Goal: Task Accomplishment & Management: Use online tool/utility

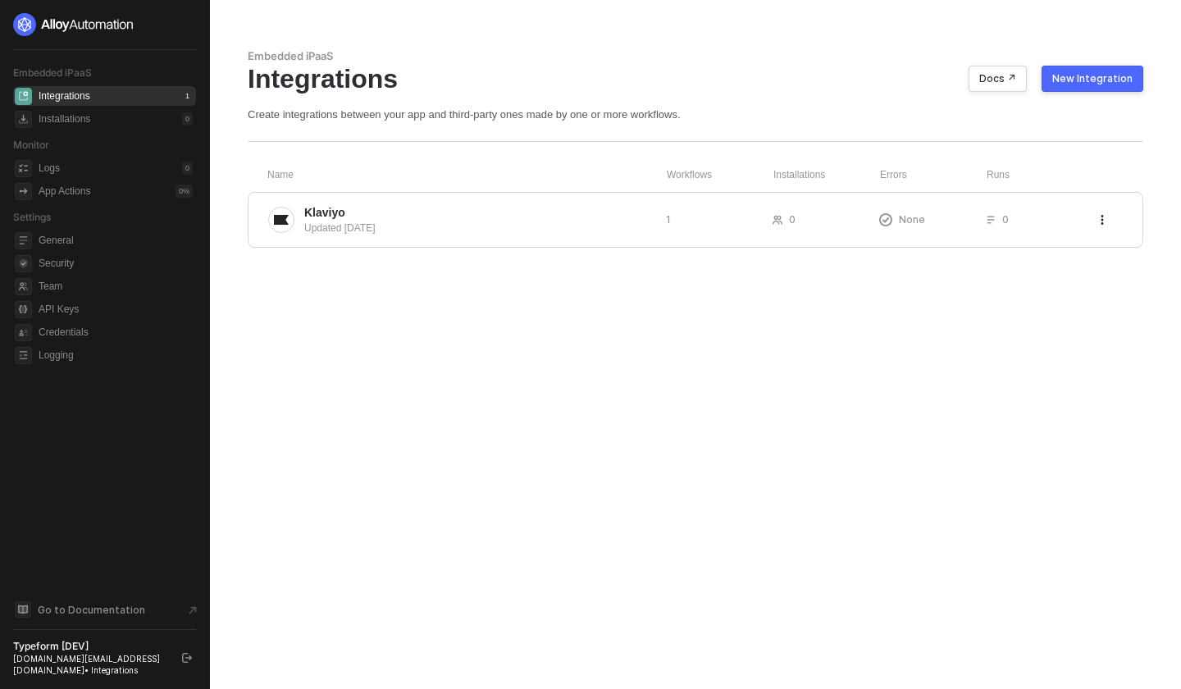
click at [1090, 82] on div "New Integration" at bounding box center [1092, 78] width 80 height 13
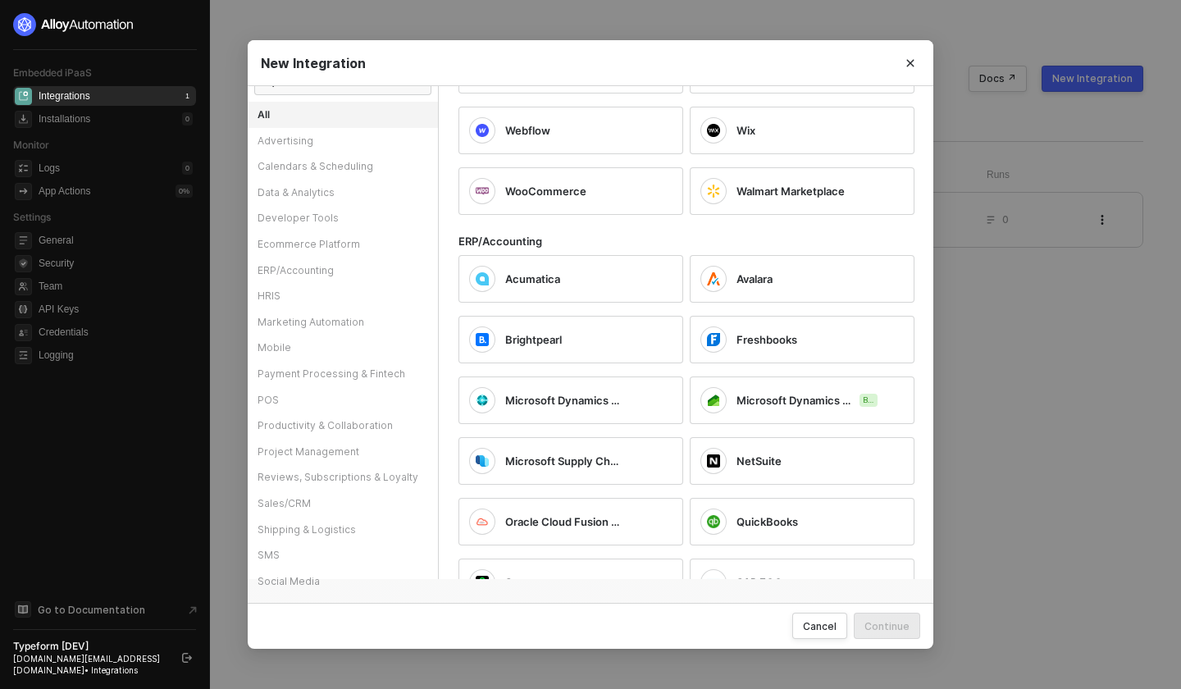
scroll to position [1571, 0]
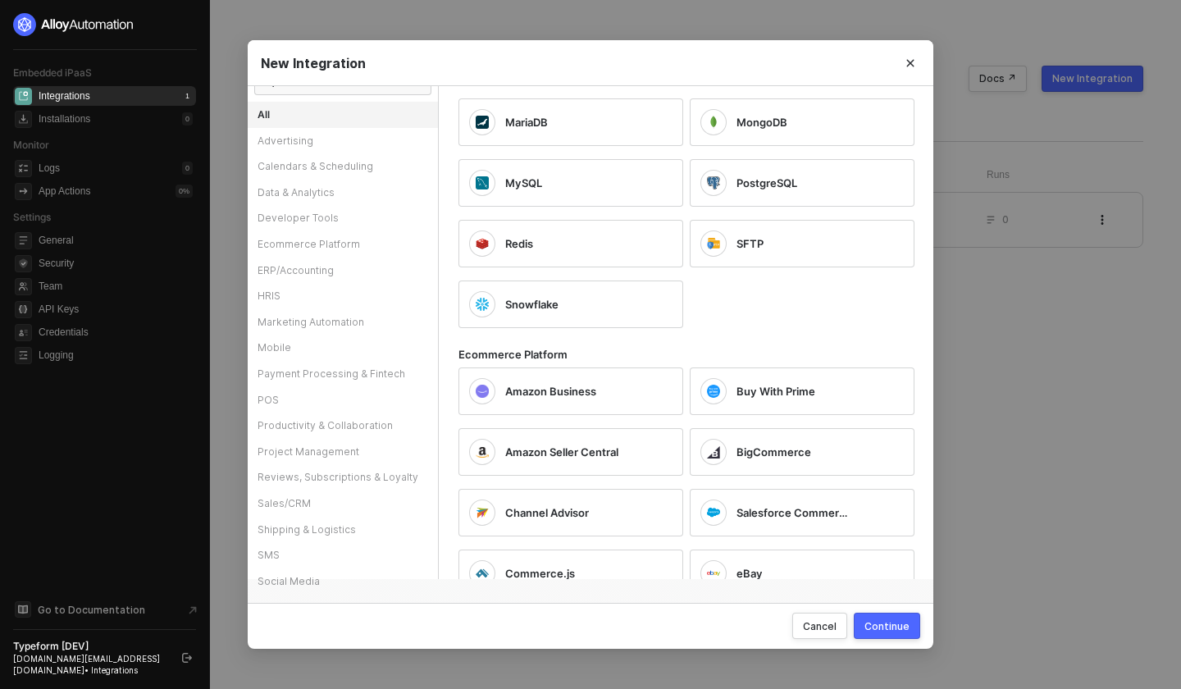
scroll to position [896, 0]
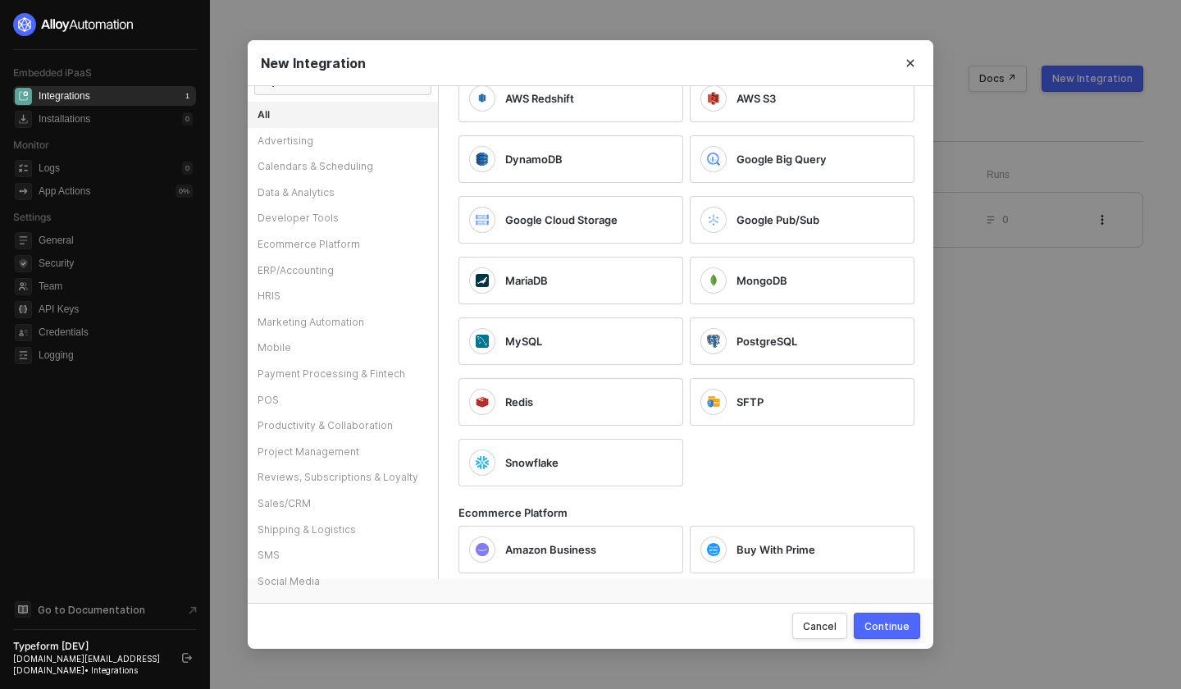
scroll to position [733, 0]
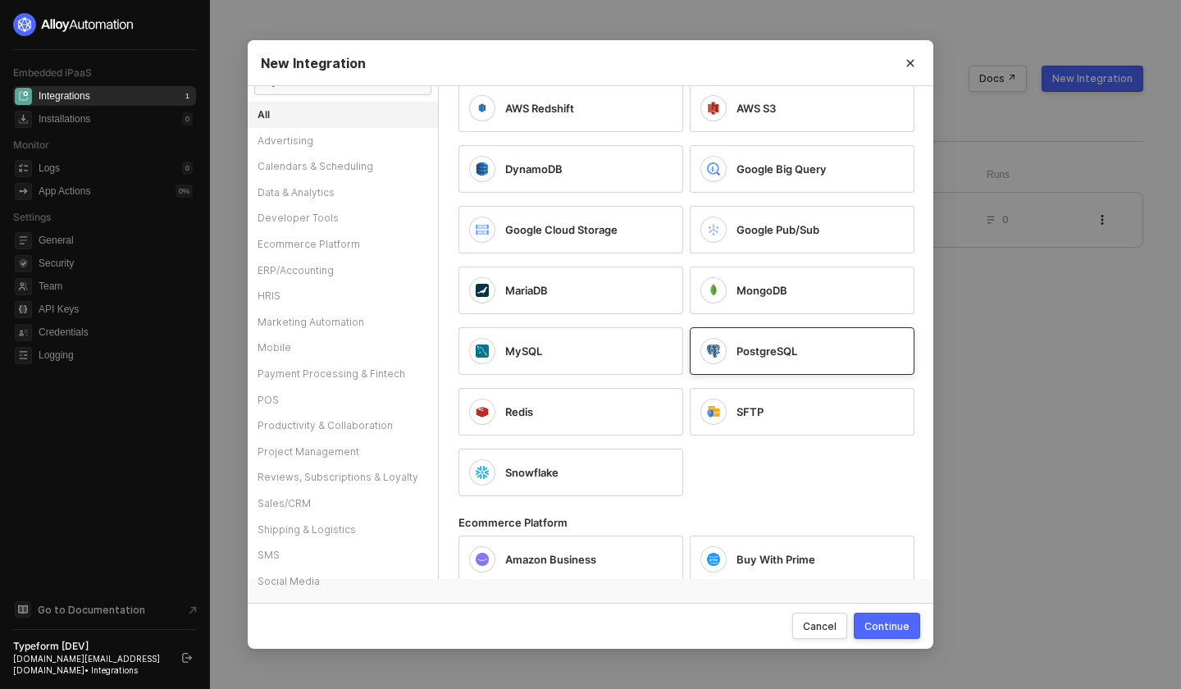
click at [769, 347] on span "PostgreSQL" at bounding box center [766, 351] width 61 height 15
click at [769, 285] on span "MongoDB" at bounding box center [761, 290] width 51 height 15
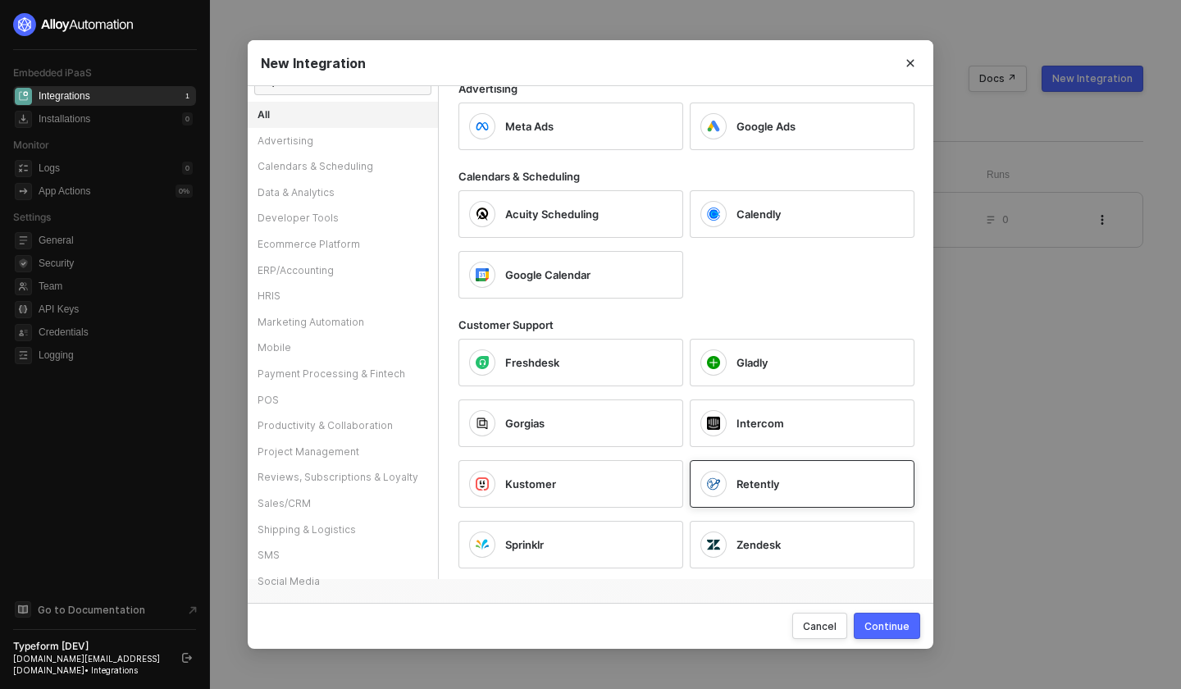
scroll to position [0, 0]
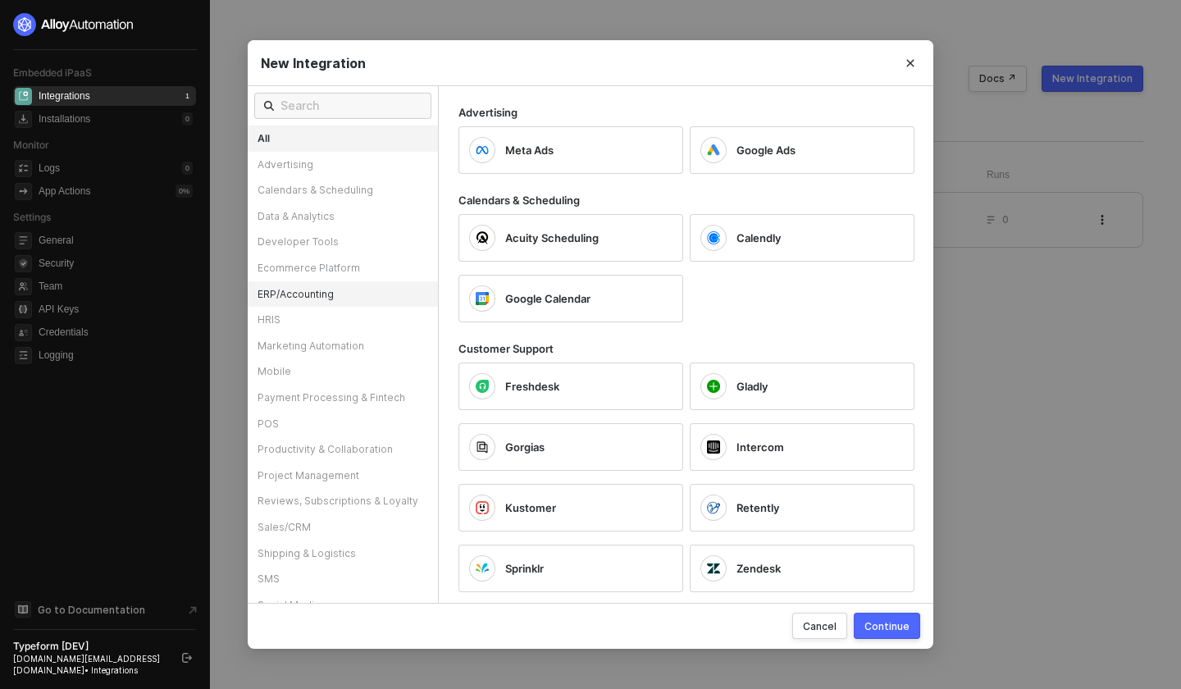
click at [354, 281] on div "ERP/Accounting" at bounding box center [343, 294] width 190 height 26
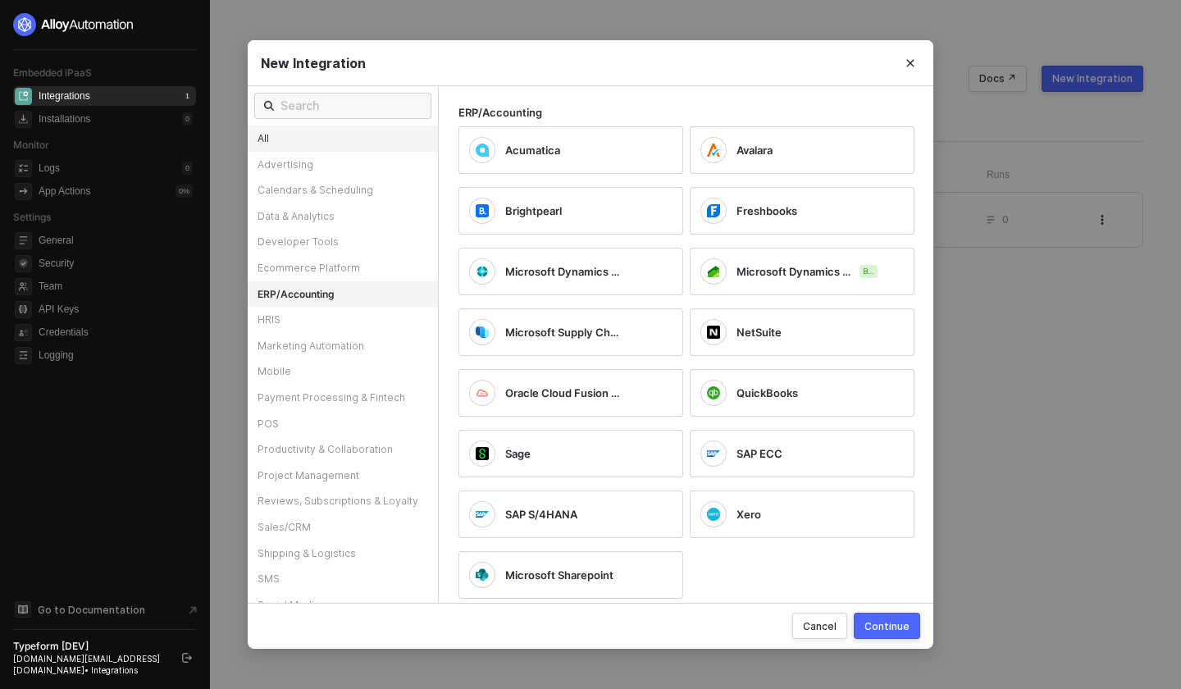
click at [379, 147] on div "All" at bounding box center [343, 138] width 190 height 26
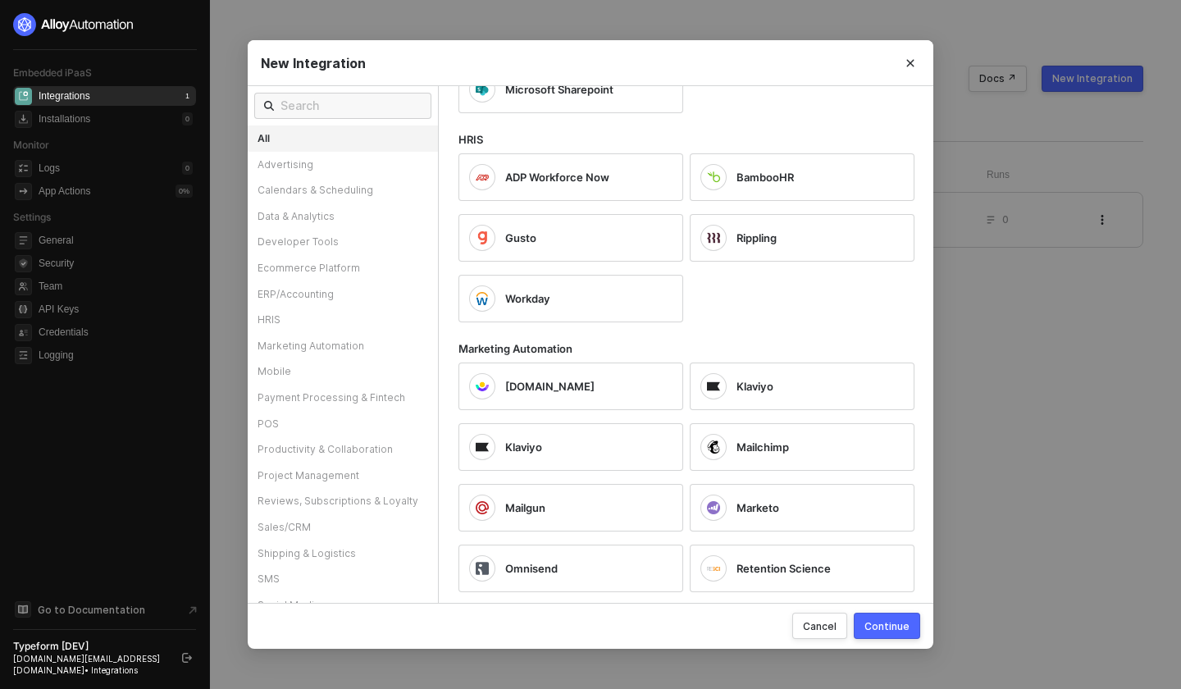
scroll to position [2233, 0]
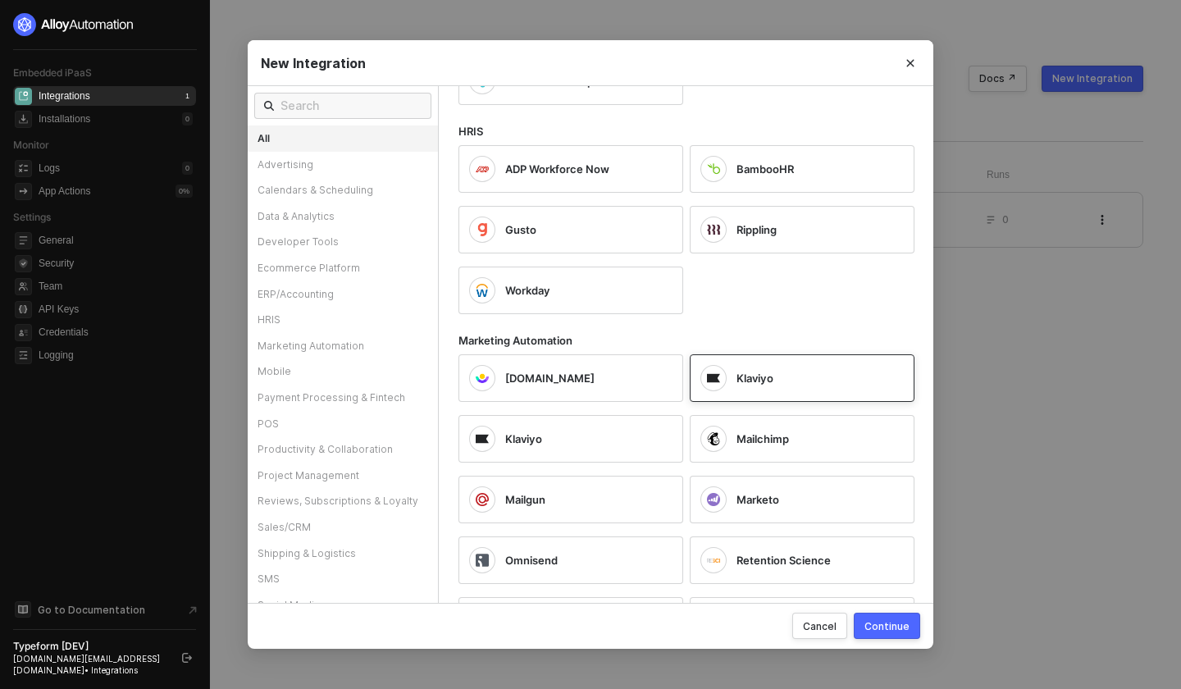
click at [664, 406] on div "[DOMAIN_NAME] Klaviyo Klaviyo Mailchimp Mailgun Marketo Omnisend Retention Scie…" at bounding box center [696, 496] width 476 height 297
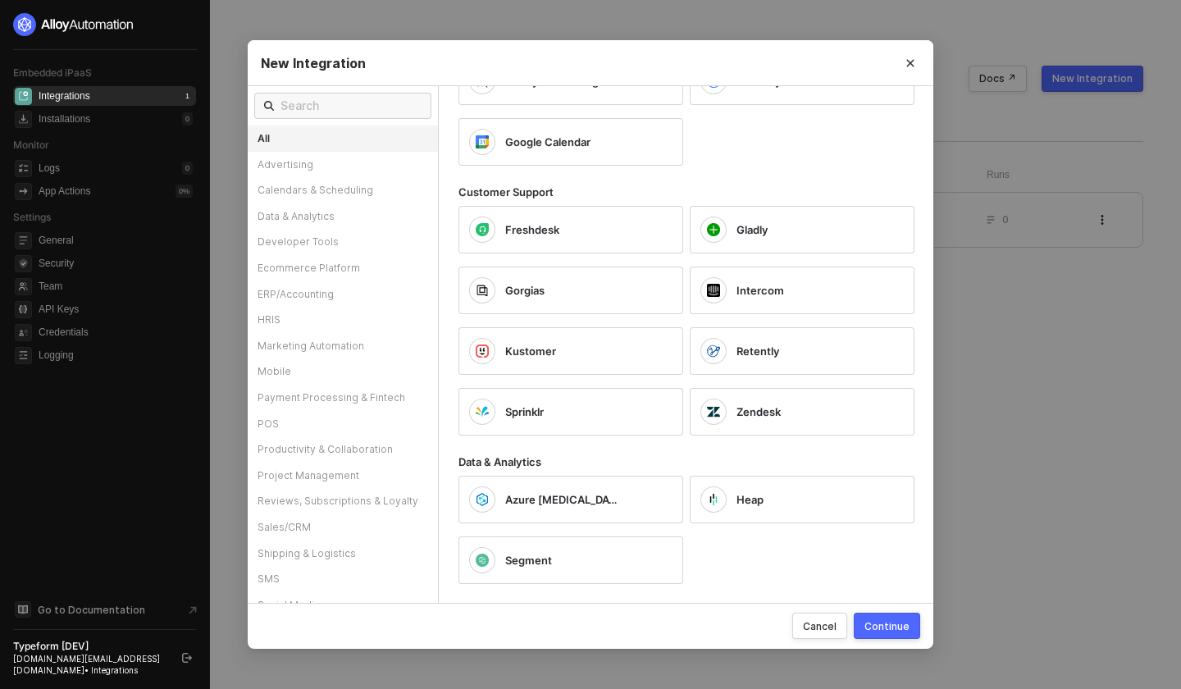
scroll to position [64, 0]
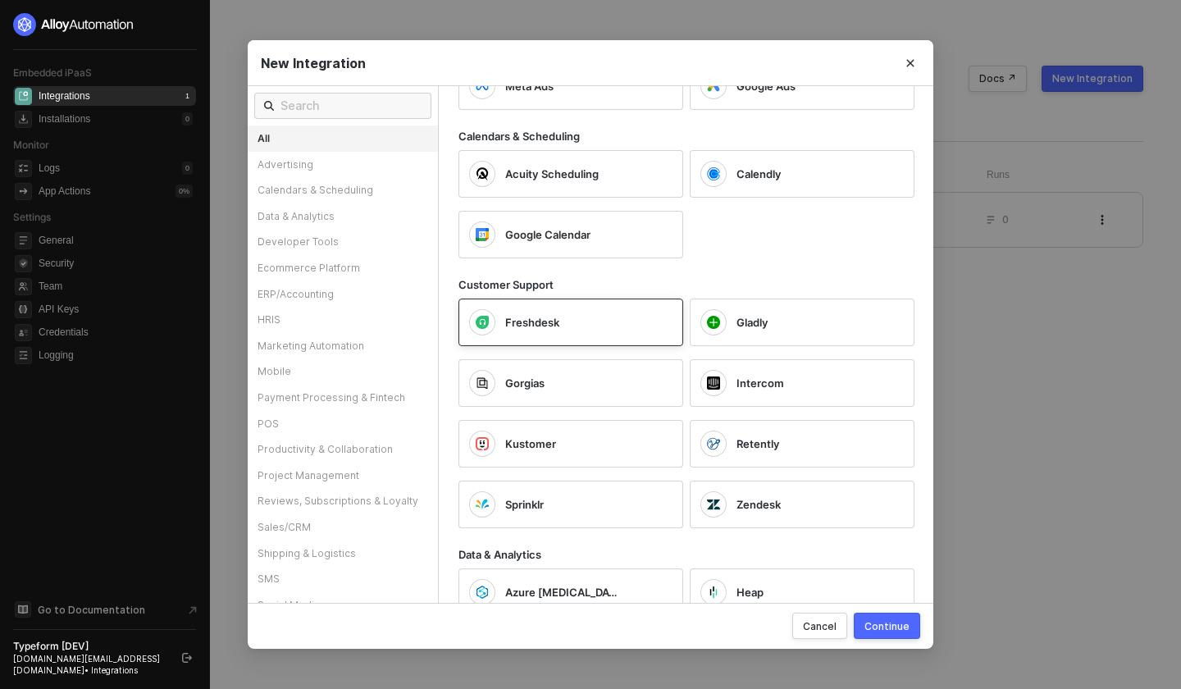
click at [618, 93] on div "Freshdesk" at bounding box center [575, 86] width 141 height 15
click at [907, 627] on div "Continue" at bounding box center [886, 626] width 45 height 14
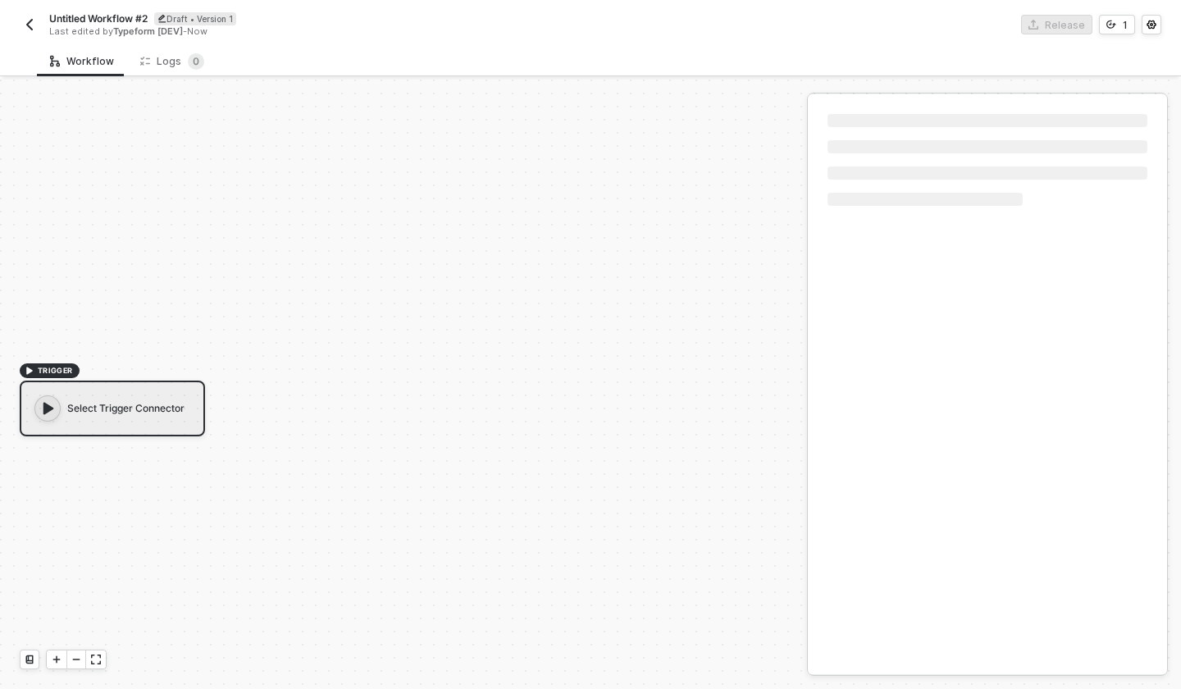
scroll to position [30, 0]
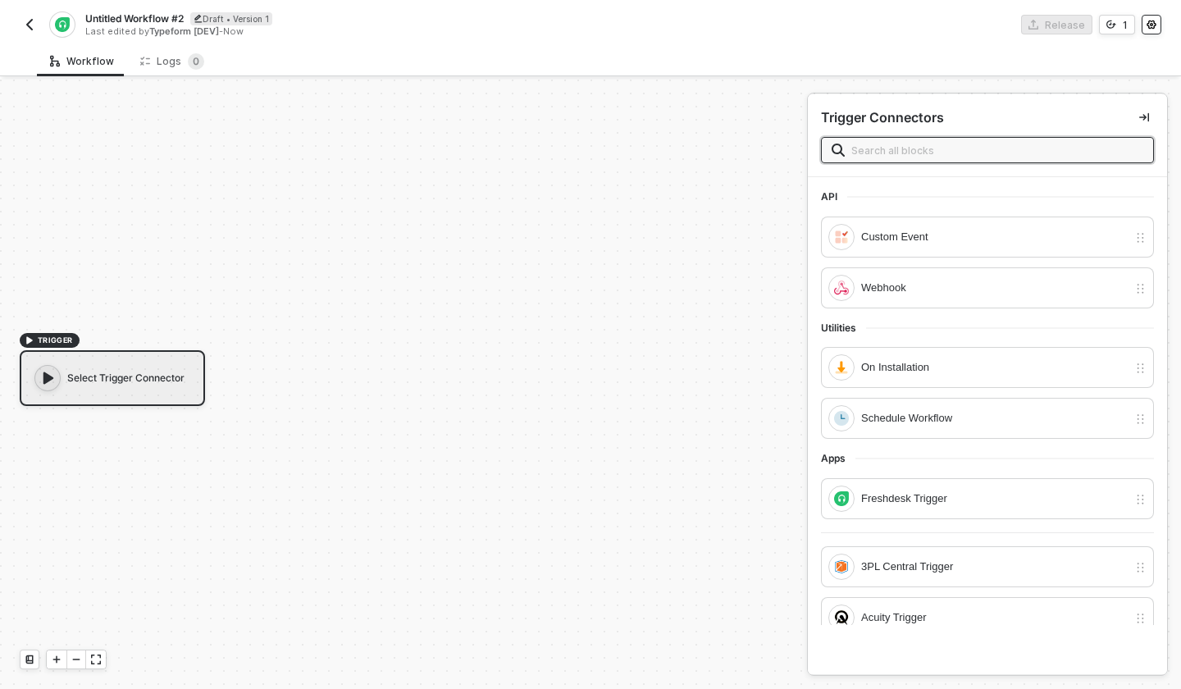
click at [1147, 21] on icon "icon-settings" at bounding box center [1151, 25] width 10 height 10
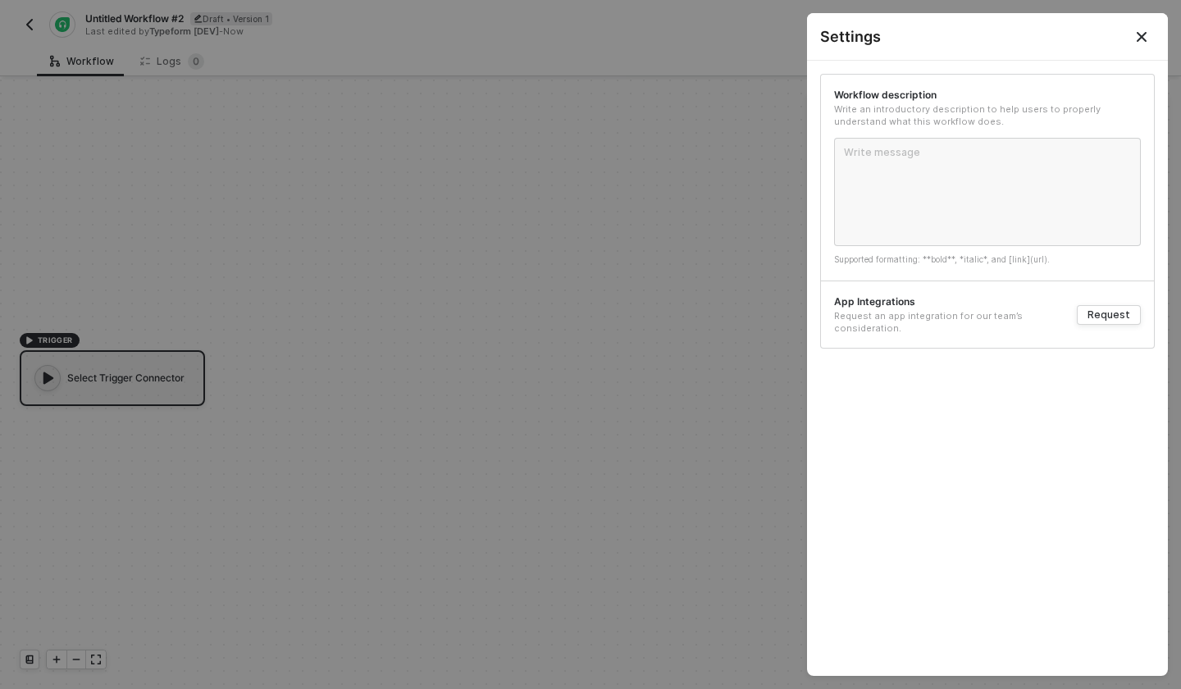
click at [1146, 34] on icon "Close" at bounding box center [1141, 36] width 13 height 13
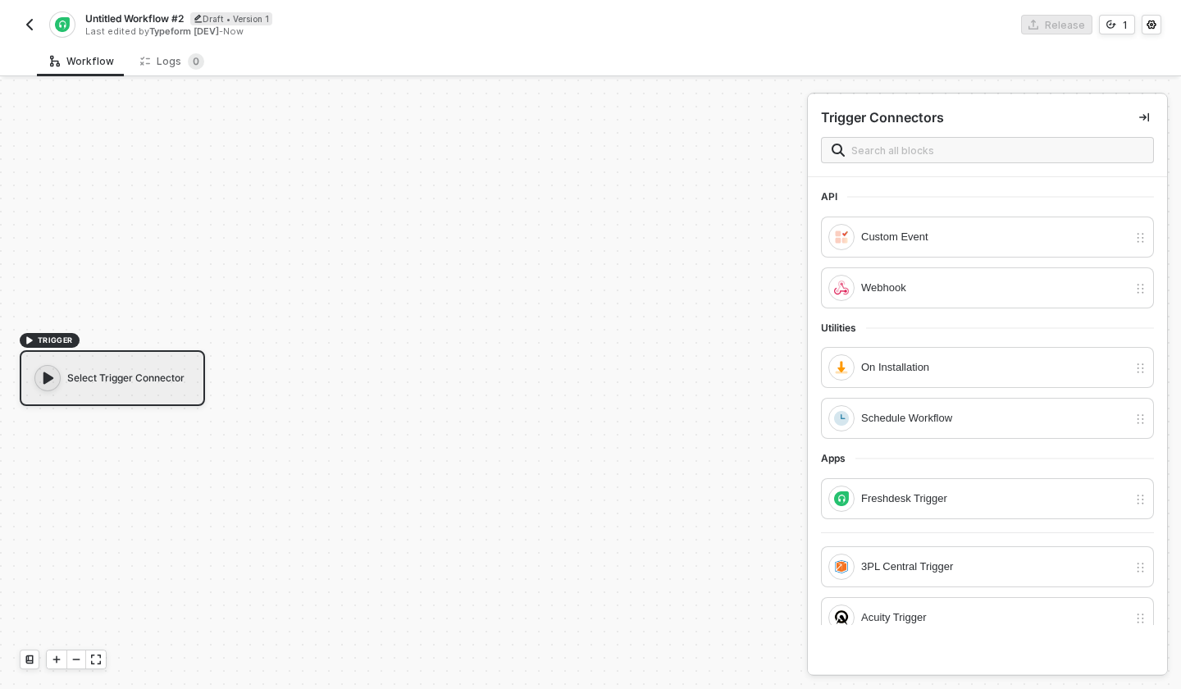
click at [180, 388] on div "Select Trigger Connector" at bounding box center [112, 378] width 185 height 56
click at [25, 22] on img "button" at bounding box center [29, 24] width 13 height 13
